Goal: Find specific page/section: Find specific page/section

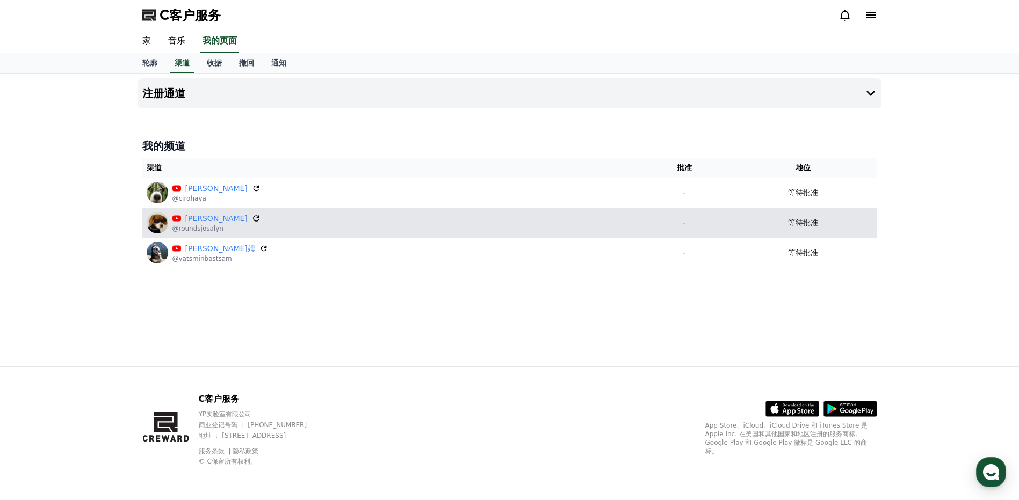
click at [251, 219] on icon at bounding box center [256, 219] width 10 height 10
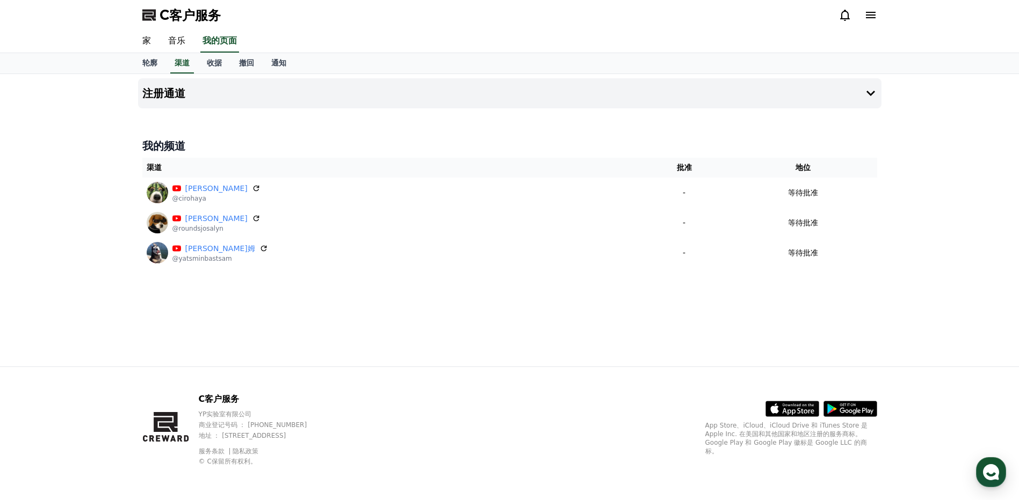
click at [961, 256] on div "注册通道 我的频道 渠道 批准 地位 [PERSON_NAME] @cirohaya - 等待批准 [PERSON_NAME] @roundsjosalyn …" at bounding box center [509, 220] width 1019 height 293
click at [947, 206] on div "注册通道 我的频道 渠道 批准 地位 [PERSON_NAME] @cirohaya - 等待批准 [PERSON_NAME] @roundsjosalyn …" at bounding box center [509, 220] width 1019 height 293
click at [950, 121] on div "注册通道 我的频道 渠道 批准 地位 [PERSON_NAME] @cirohaya - 等待批准 [PERSON_NAME] @roundsjosalyn …" at bounding box center [509, 220] width 1019 height 293
click at [89, 346] on div "注册通道 我的频道 渠道 批准 地位 [PERSON_NAME] @cirohaya - 等待批准 [PERSON_NAME] @roundsjosalyn …" at bounding box center [509, 220] width 1019 height 293
click at [64, 191] on div "注册通道 我的频道 渠道 批准 地位 [PERSON_NAME] @cirohaya - 等待批准 [PERSON_NAME] @roundsjosalyn …" at bounding box center [509, 220] width 1019 height 293
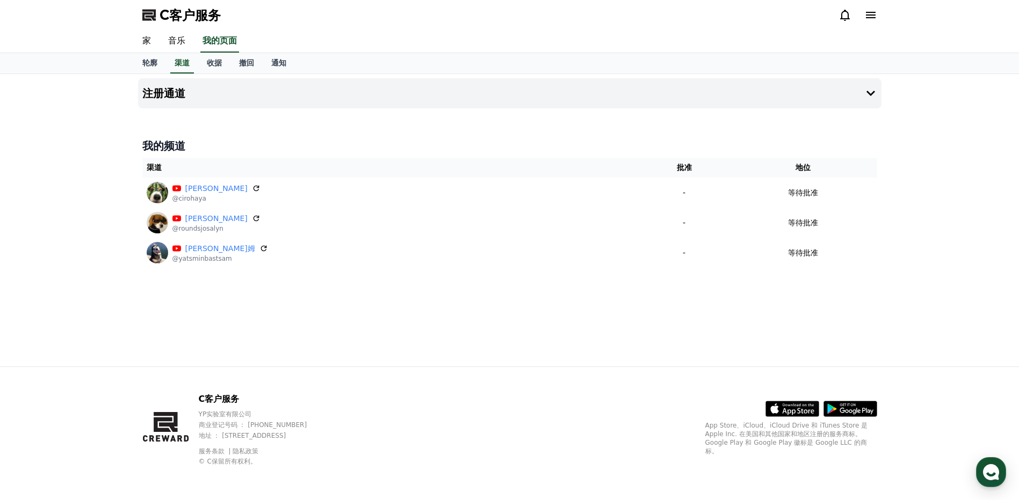
click at [62, 127] on div "注册通道 我的频道 渠道 批准 地位 [PERSON_NAME] @cirohaya - 等待批准 [PERSON_NAME] @roundsjosalyn …" at bounding box center [509, 220] width 1019 height 293
click at [75, 221] on div "注册通道 我的频道 渠道 批准 地位 [PERSON_NAME] @cirohaya - 等待批准 [PERSON_NAME] @roundsjosalyn …" at bounding box center [509, 220] width 1019 height 293
click at [75, 197] on div "注册通道 我的频道 渠道 批准 地位 [PERSON_NAME] @cirohaya - 等待批准 [PERSON_NAME] @roundsjosalyn …" at bounding box center [509, 220] width 1019 height 293
click at [78, 184] on div "注册通道 我的频道 渠道 批准 地位 [PERSON_NAME] @cirohaya - 等待批准 [PERSON_NAME] @roundsjosalyn …" at bounding box center [509, 220] width 1019 height 293
click at [70, 113] on div "注册通道 我的频道 渠道 批准 地位 [PERSON_NAME] @cirohaya - 等待批准 [PERSON_NAME] @roundsjosalyn …" at bounding box center [509, 220] width 1019 height 293
